Goal: Check status: Check status

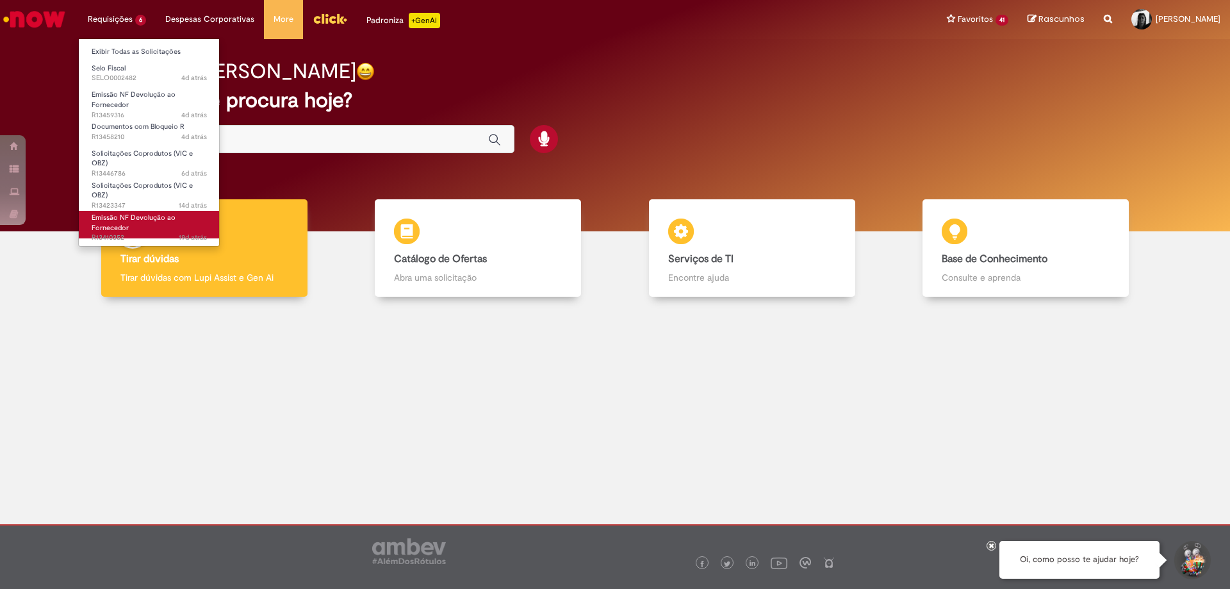
click at [141, 220] on span "Emissão NF Devolução ao Fornecedor" at bounding box center [134, 223] width 84 height 20
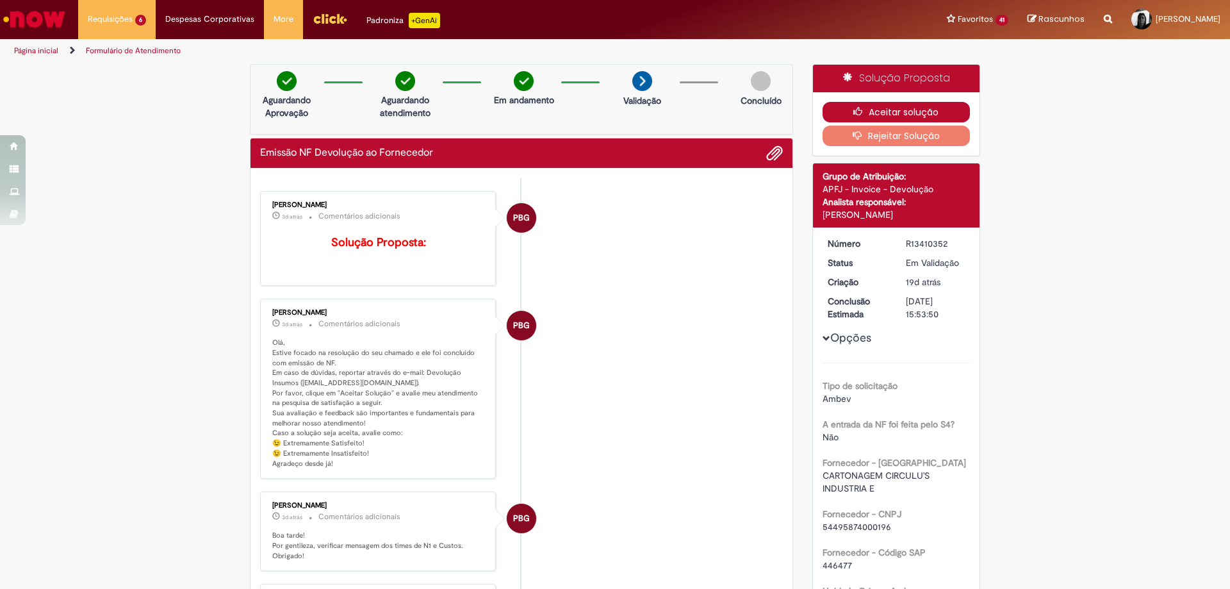
click at [861, 111] on icon "button" at bounding box center [860, 111] width 15 height 9
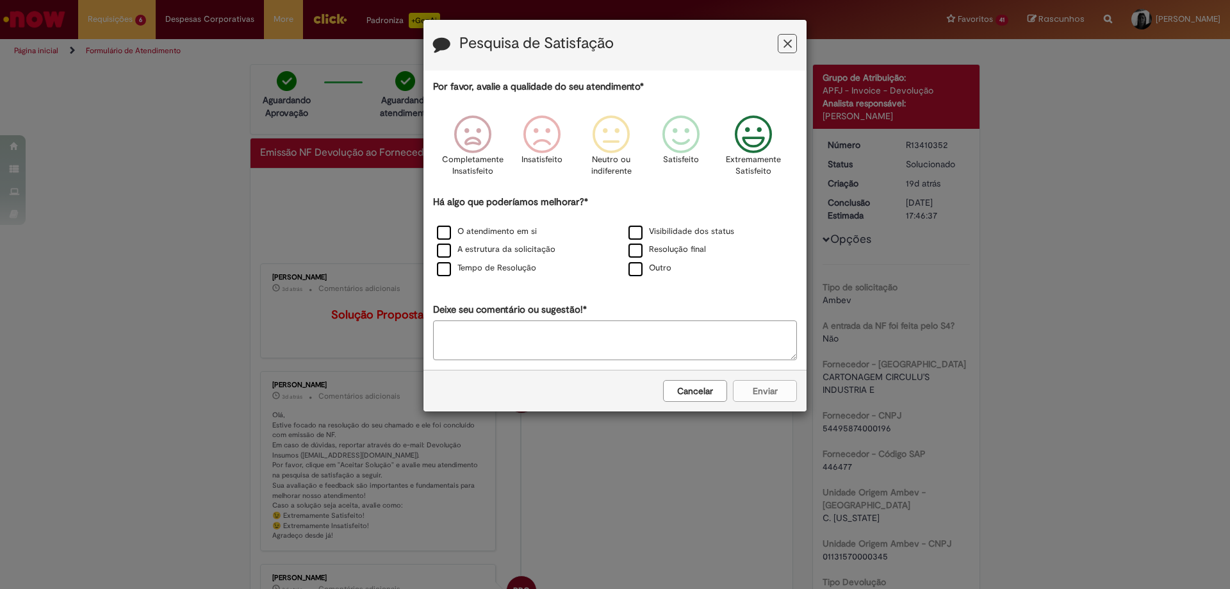
click at [758, 134] on icon "Feedback" at bounding box center [753, 134] width 48 height 38
click at [448, 234] on label "O atendimento em si" at bounding box center [487, 231] width 100 height 12
click at [765, 392] on button "Enviar" at bounding box center [765, 391] width 64 height 22
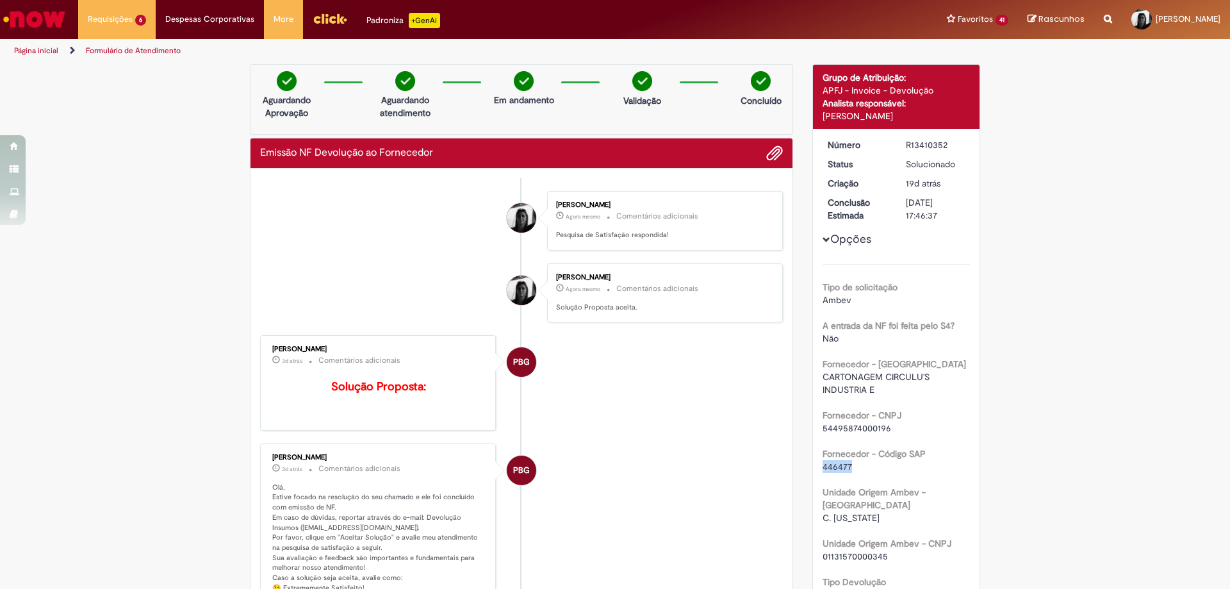
drag, startPoint x: 849, startPoint y: 467, endPoint x: 815, endPoint y: 472, distance: 33.7
copy span "446477"
drag, startPoint x: 885, startPoint y: 429, endPoint x: 818, endPoint y: 432, distance: 66.7
click at [822, 432] on div "54495874000196" at bounding box center [896, 427] width 148 height 13
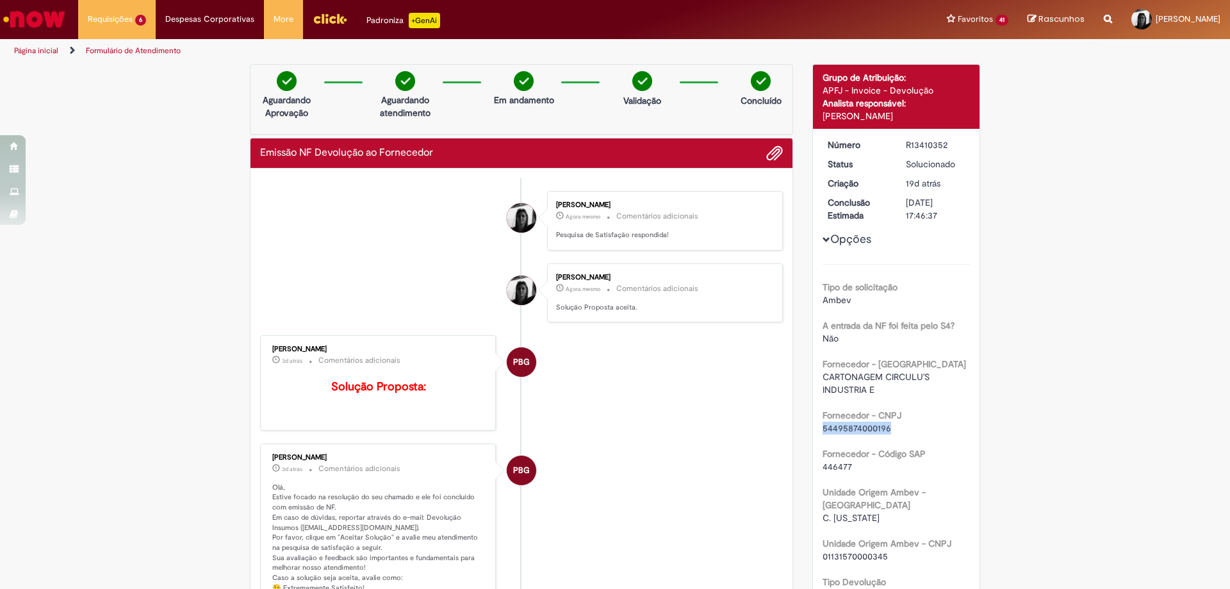
copy span "54495874000196"
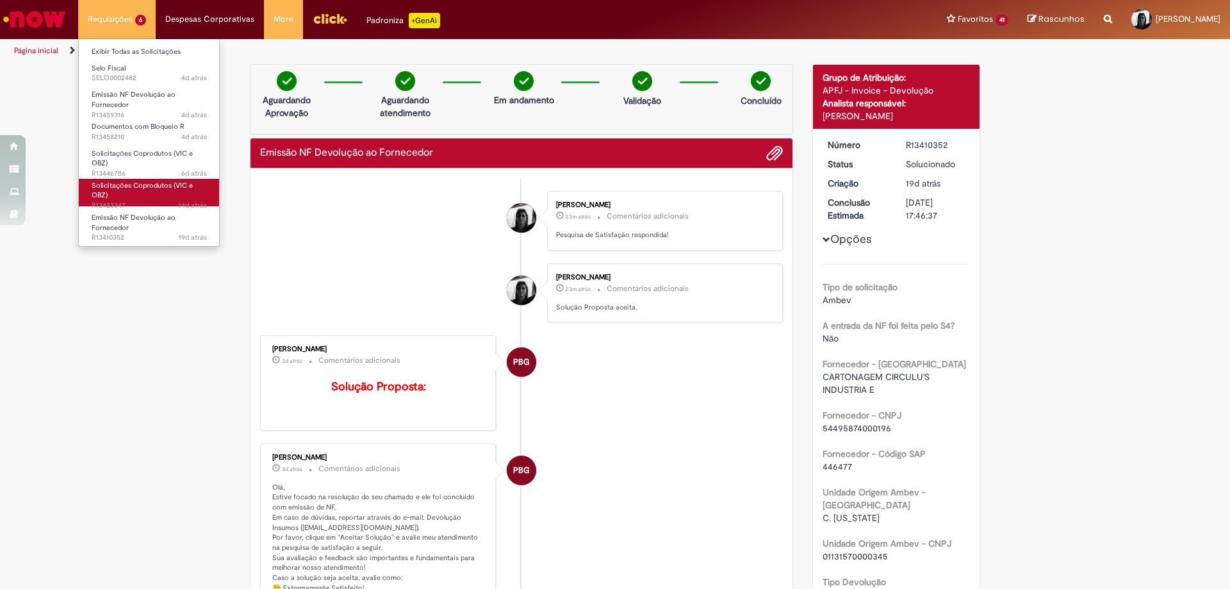
click at [125, 198] on link "Solicitações Coprodutos (VIC e OBZ) 14d atrás 14 dias atrás R13423347" at bounding box center [149, 193] width 141 height 28
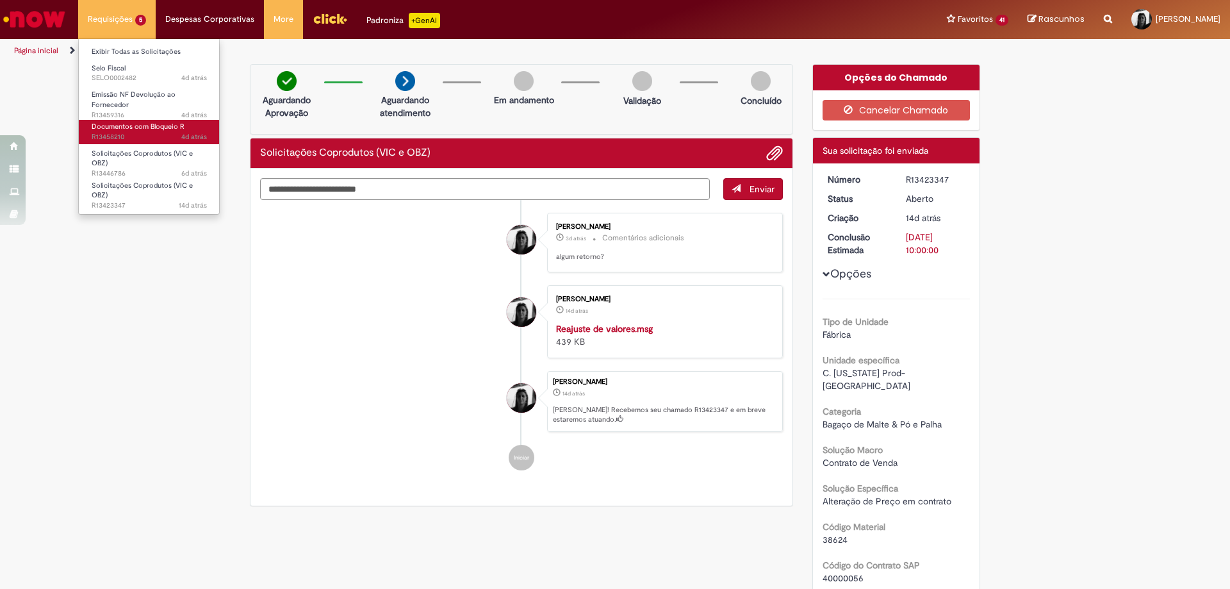
click at [135, 124] on span "Documentos com Bloqueio R" at bounding box center [138, 127] width 93 height 10
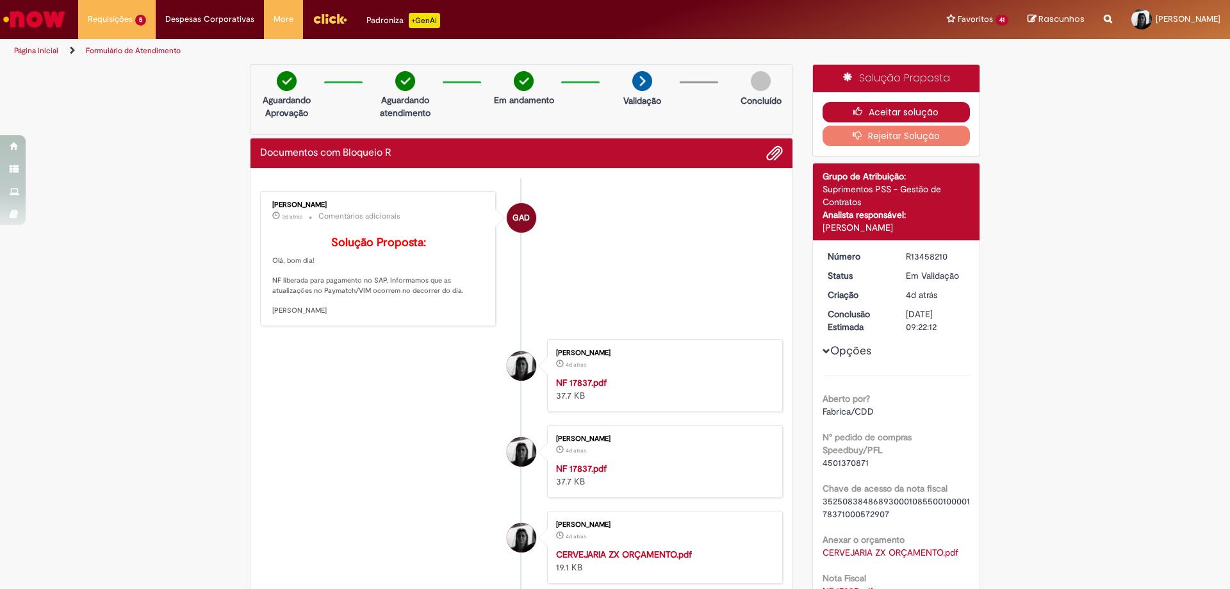
click at [882, 119] on button "Aceitar solução" at bounding box center [896, 112] width 148 height 20
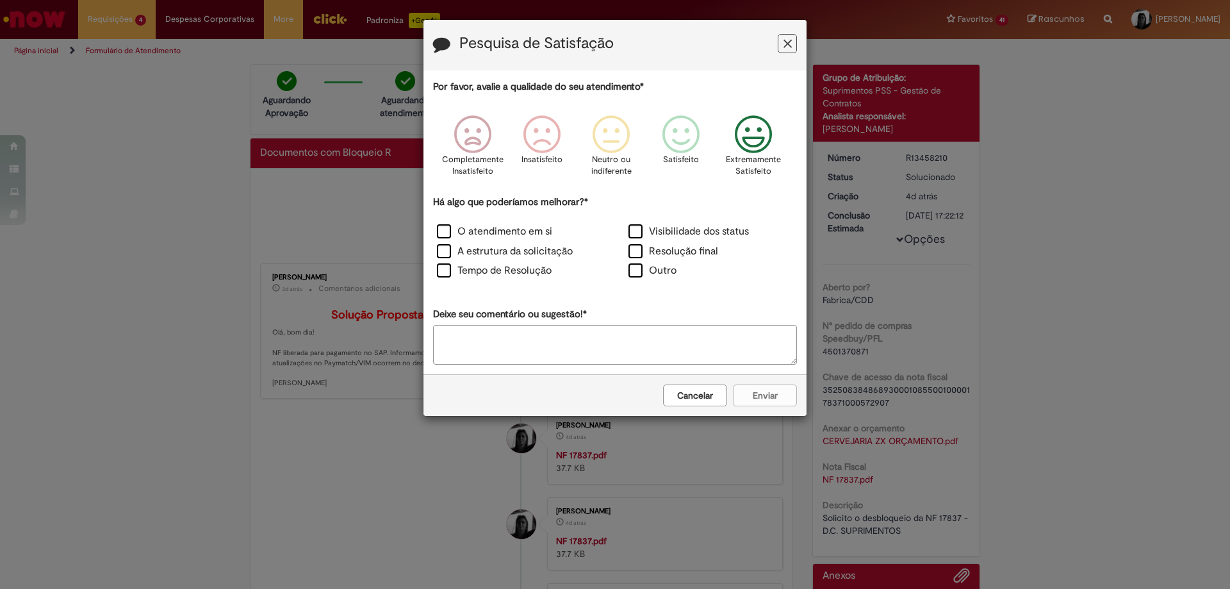
click at [749, 121] on icon "Feedback" at bounding box center [753, 134] width 48 height 38
click at [443, 231] on label "O atendimento em si" at bounding box center [494, 231] width 115 height 15
click at [765, 393] on button "Enviar" at bounding box center [765, 395] width 64 height 22
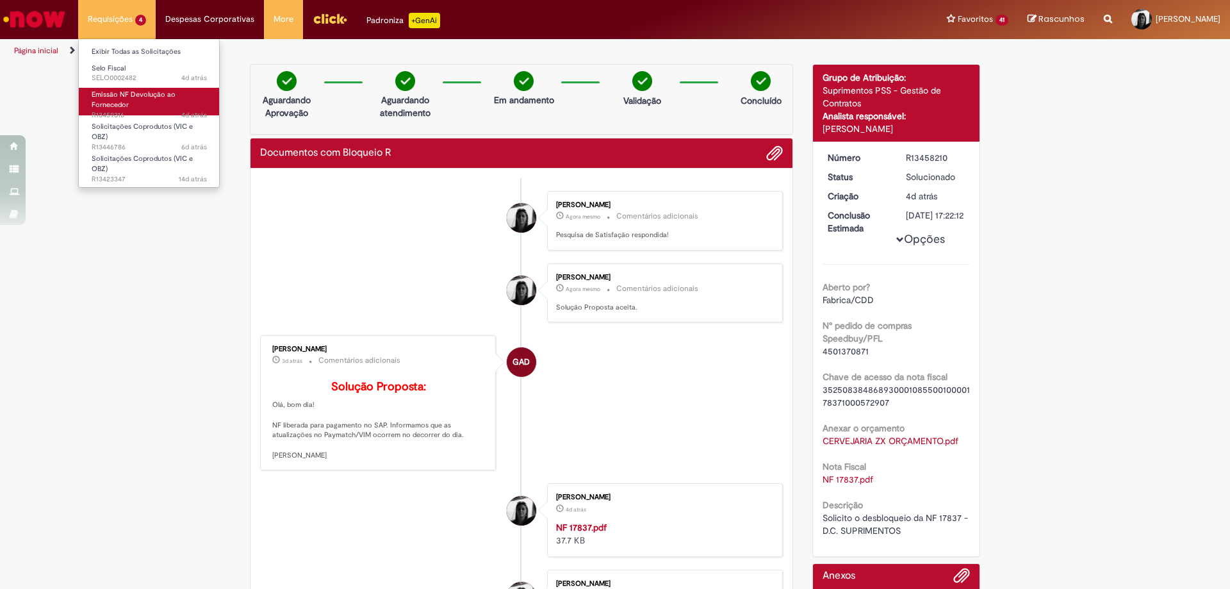
click at [128, 94] on span "Emissão NF Devolução ao Fornecedor" at bounding box center [134, 100] width 84 height 20
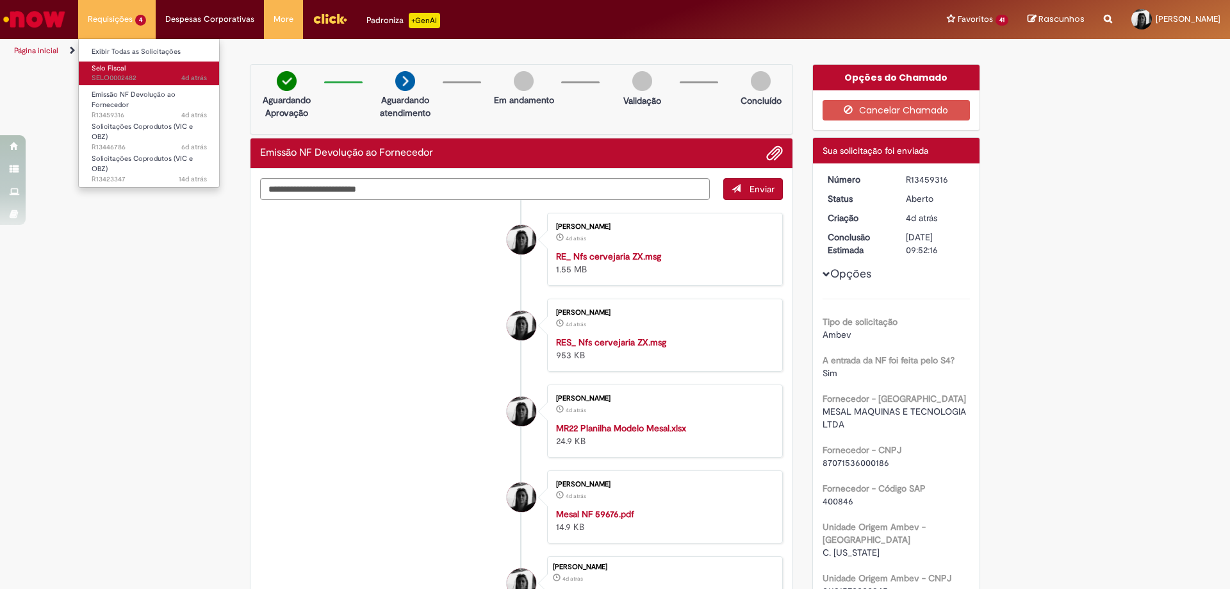
click at [118, 77] on span "4d atrás 4 dias atrás SELO0002482" at bounding box center [149, 78] width 115 height 10
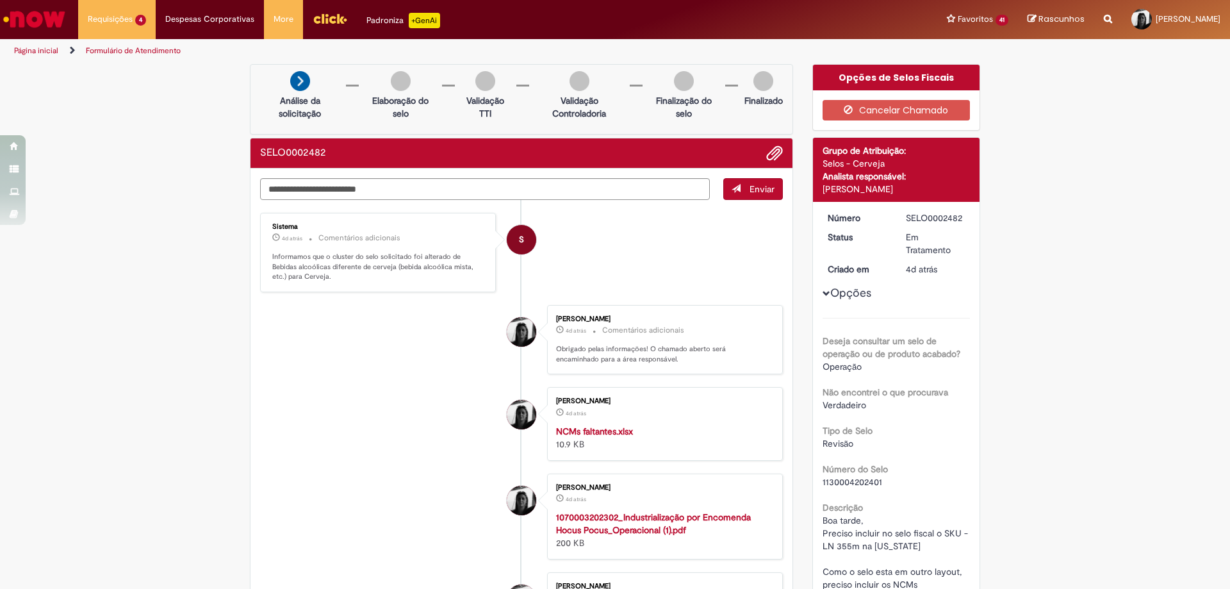
click at [314, 23] on img "Menu Cabeçalho" at bounding box center [330, 18] width 35 height 19
